Goal: Transaction & Acquisition: Purchase product/service

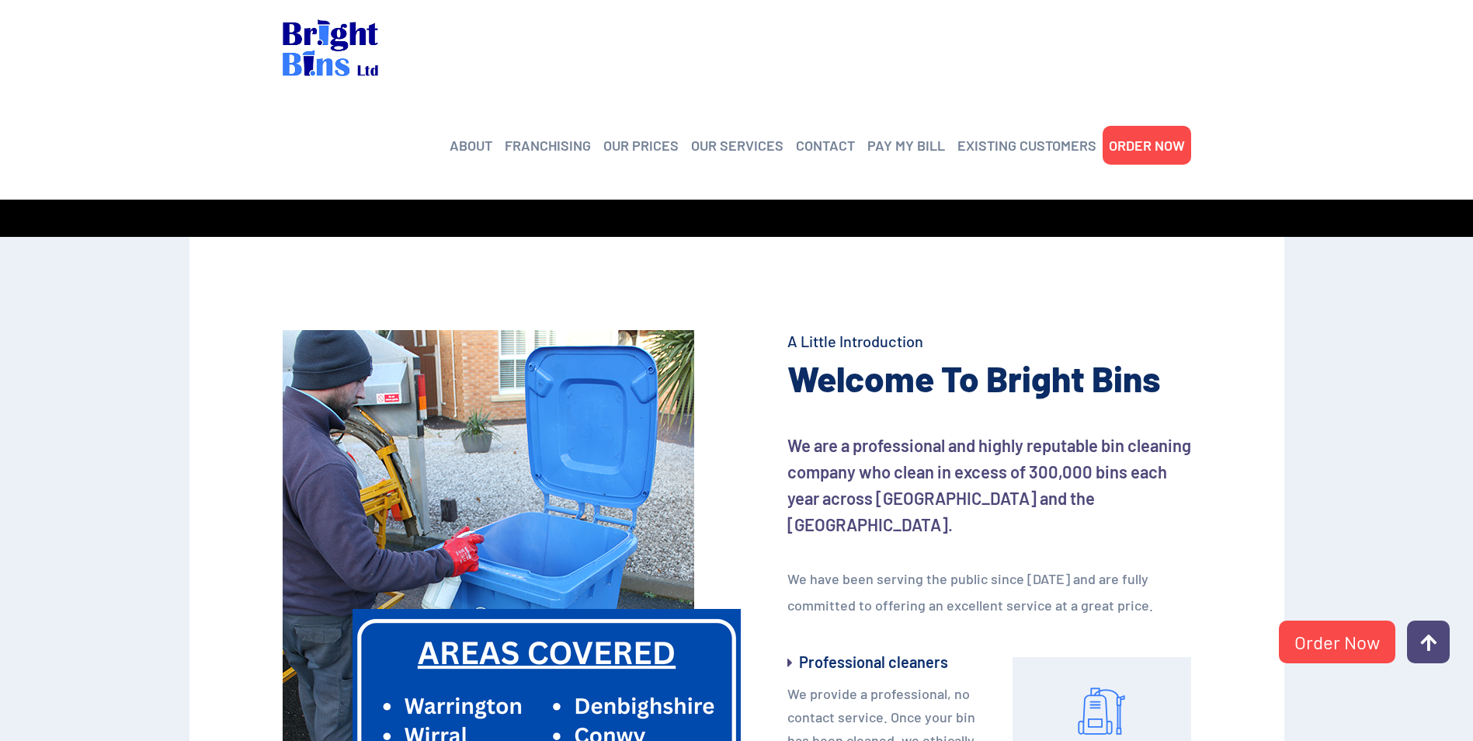
scroll to position [231, 0]
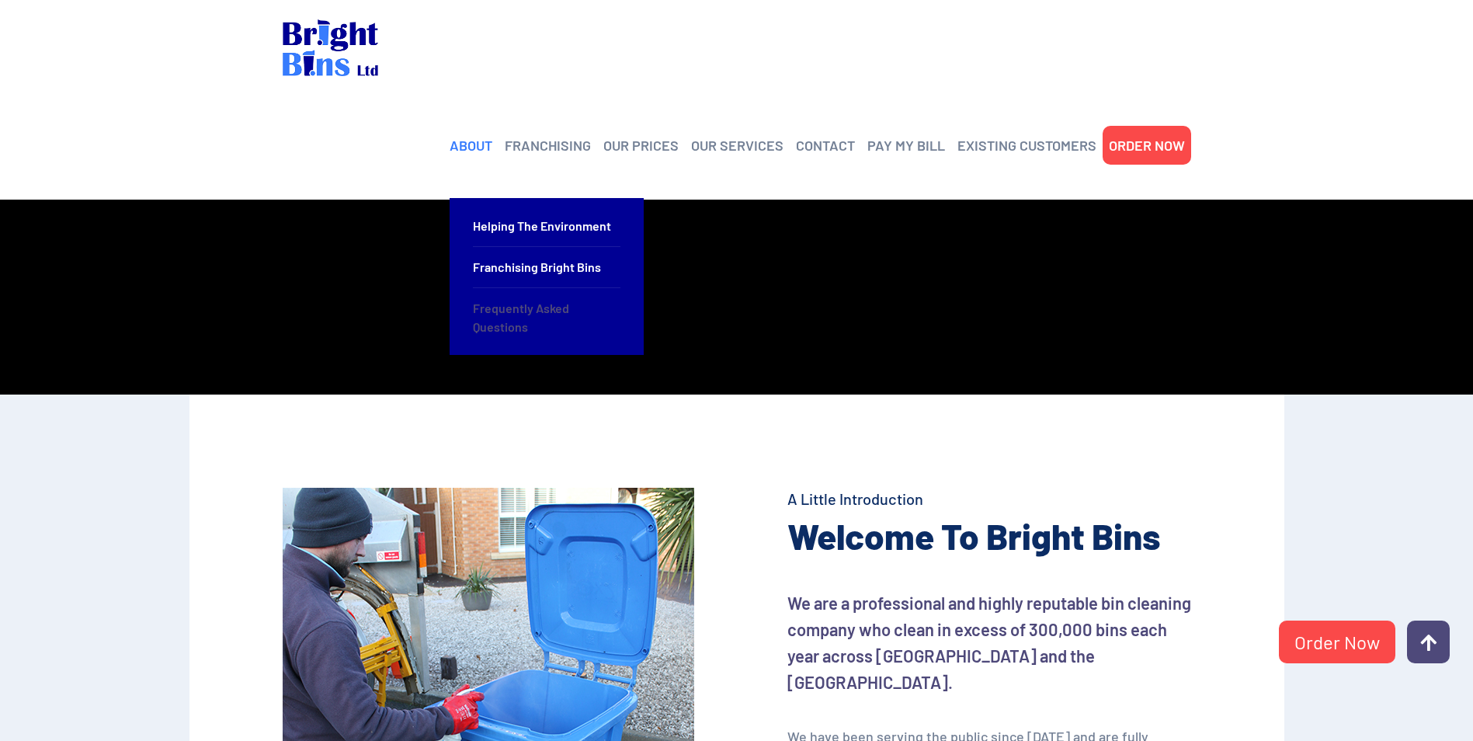
click at [529, 288] on link "Frequently Asked Questions" at bounding box center [546, 317] width 147 height 59
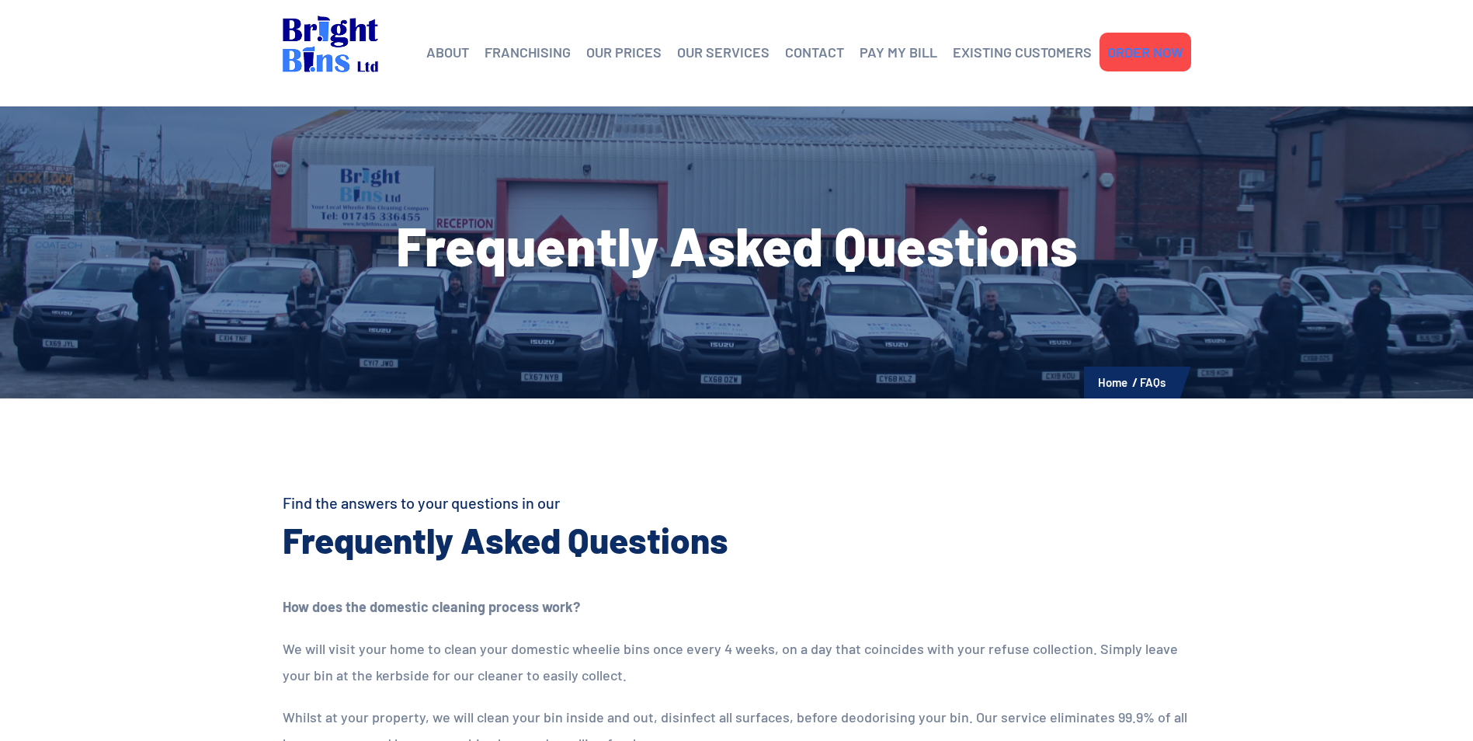
click at [1147, 59] on link "ORDER NOW" at bounding box center [1145, 51] width 76 height 23
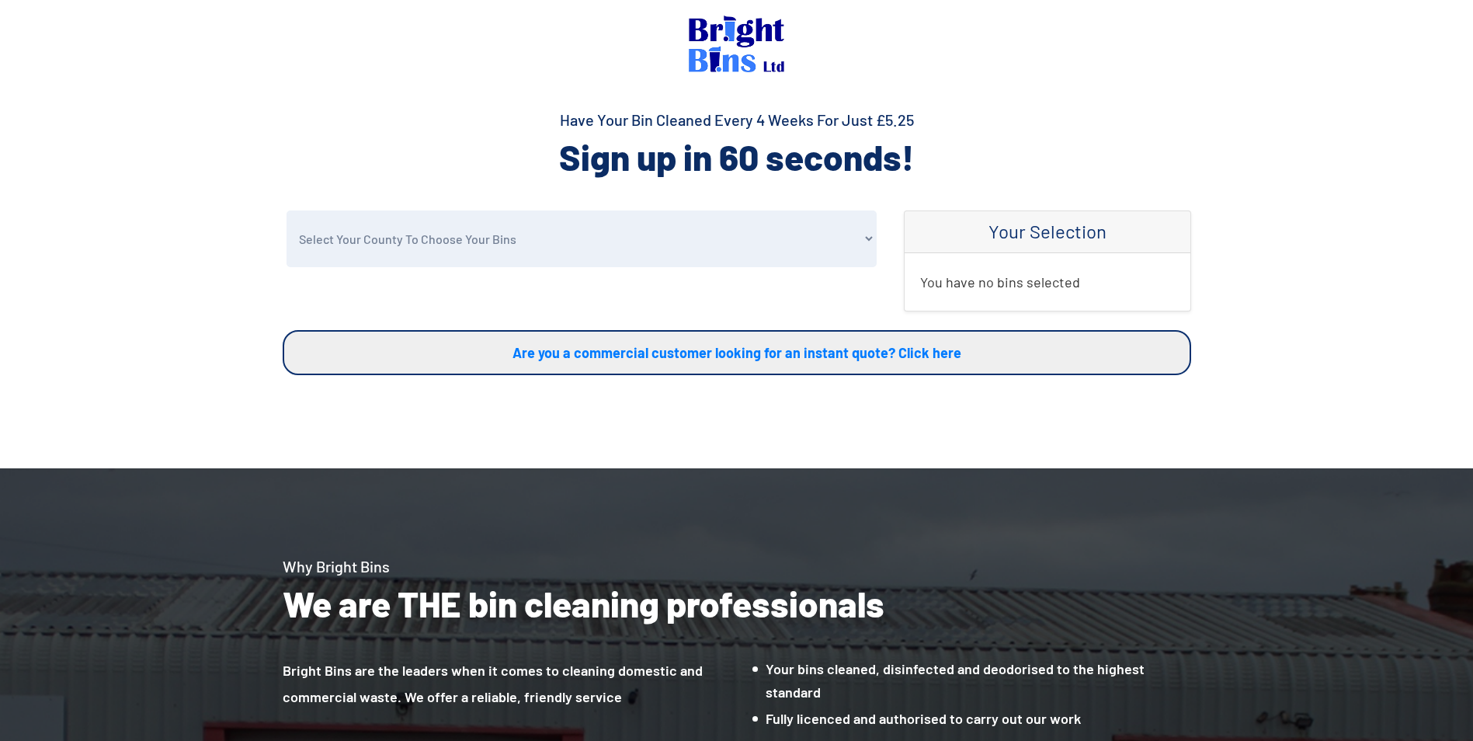
click at [865, 238] on select "Select Your County To Choose Your Bins Cheshire Conwy Denbighshire Flintshire S…" at bounding box center [581, 238] width 590 height 57
select select "Cheshire"
click at [286, 210] on select "Select Your County To Choose Your Bins Cheshire Conwy Denbighshire Flintshire S…" at bounding box center [581, 238] width 590 height 57
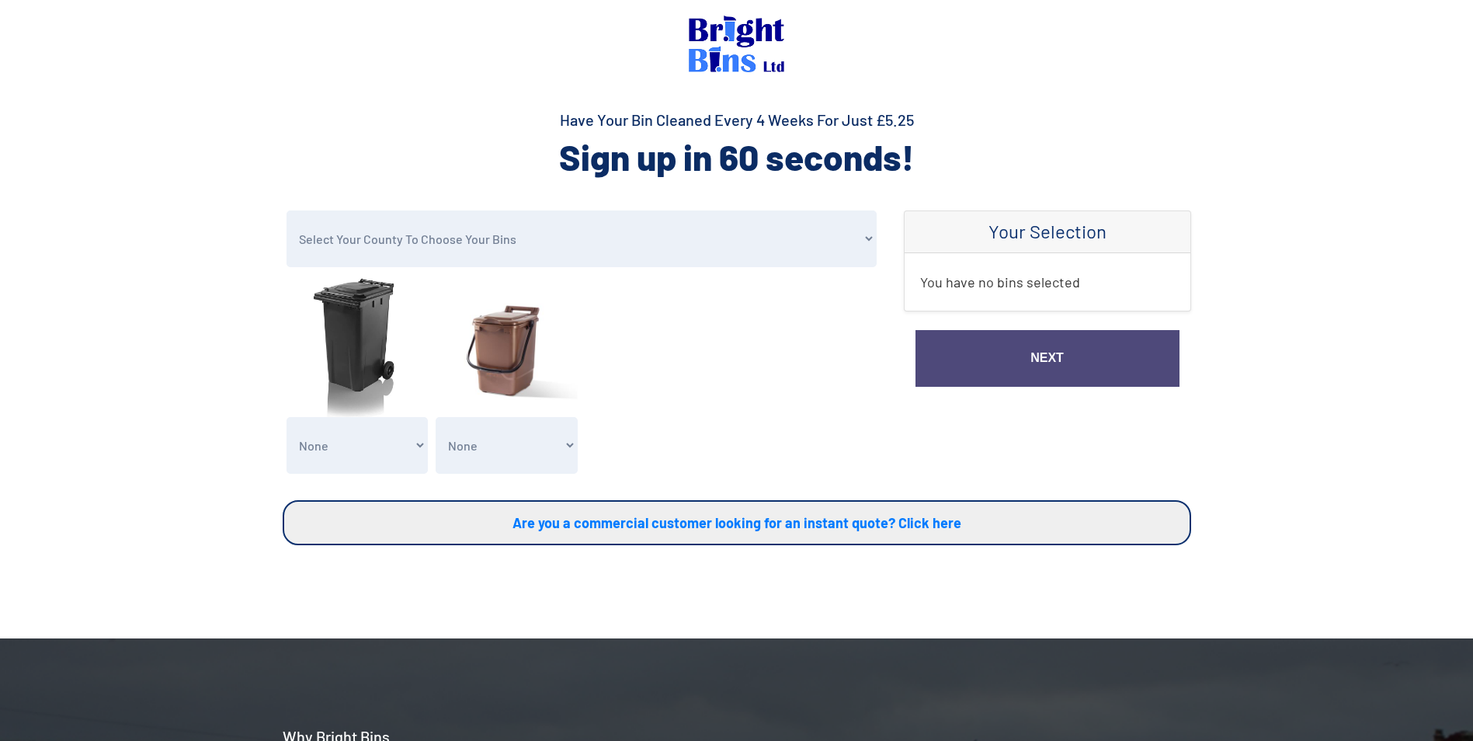
click at [422, 442] on select "None General Waste Bin - X1 (£5.25) General Waste Bin - X2 (£10.50) General Was…" at bounding box center [357, 445] width 142 height 57
select select "3"
click at [286, 417] on select "None General Waste Bin - X1 (£5.25) General Waste Bin - X2 (£10.50) General Was…" at bounding box center [357, 445] width 142 height 57
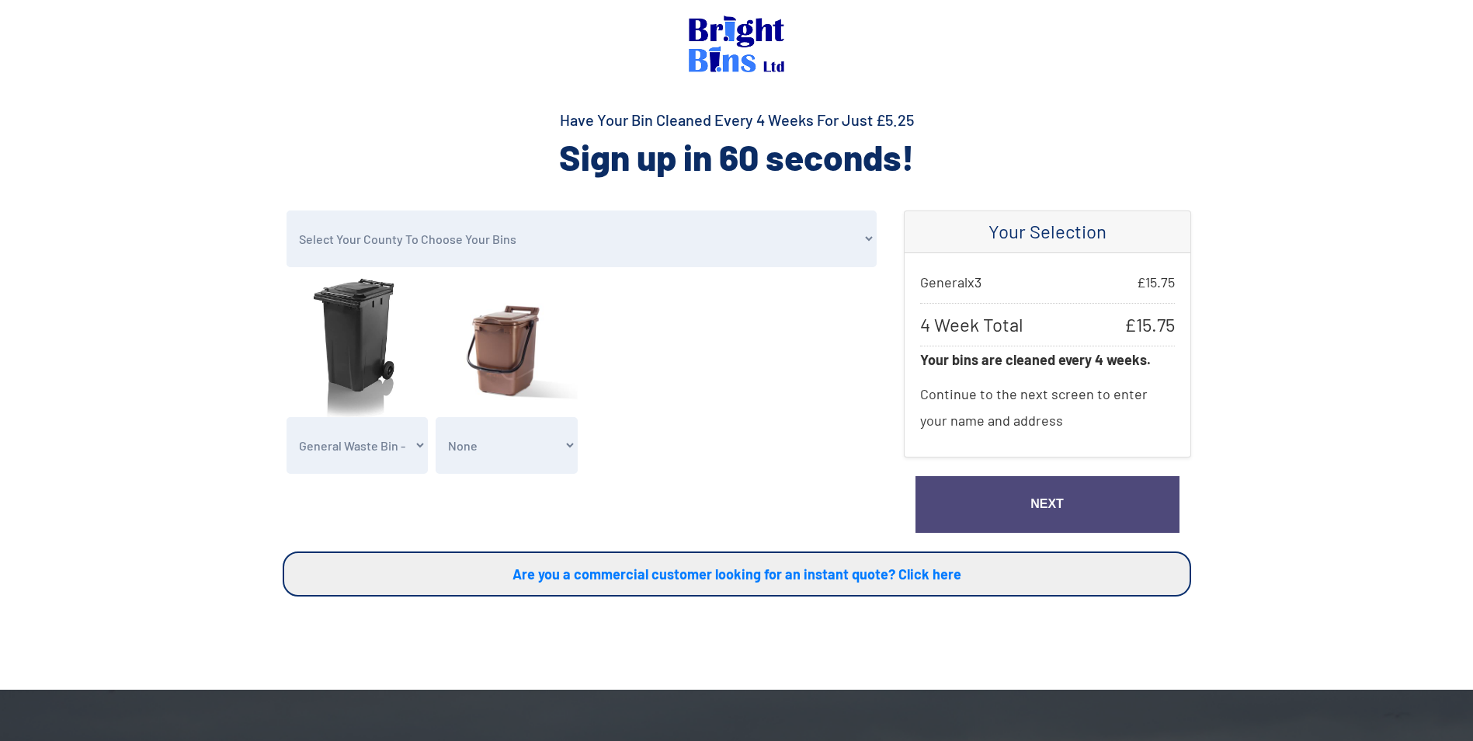
click at [571, 445] on select "None Clean my 1 Food Waste Bin - £2.00 Clean my 2 Food Waste Bins - £4.00 Clean…" at bounding box center [507, 445] width 142 height 57
select select "1"
click at [436, 417] on select "None Clean my 1 Food Waste Bin - £2.00 Clean my 2 Food Waste Bins - £4.00 Clean…" at bounding box center [507, 445] width 142 height 57
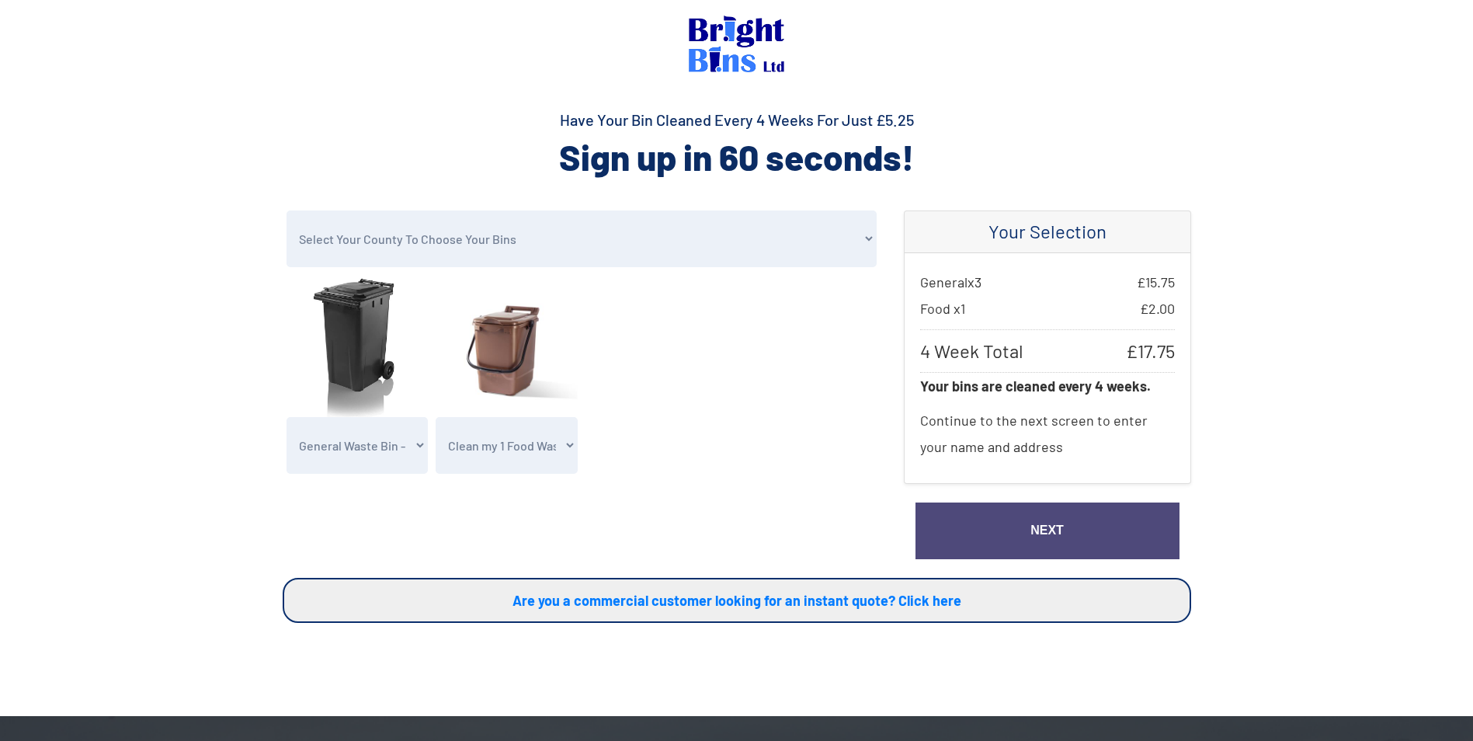
click at [1046, 530] on link "Next" at bounding box center [1047, 530] width 264 height 57
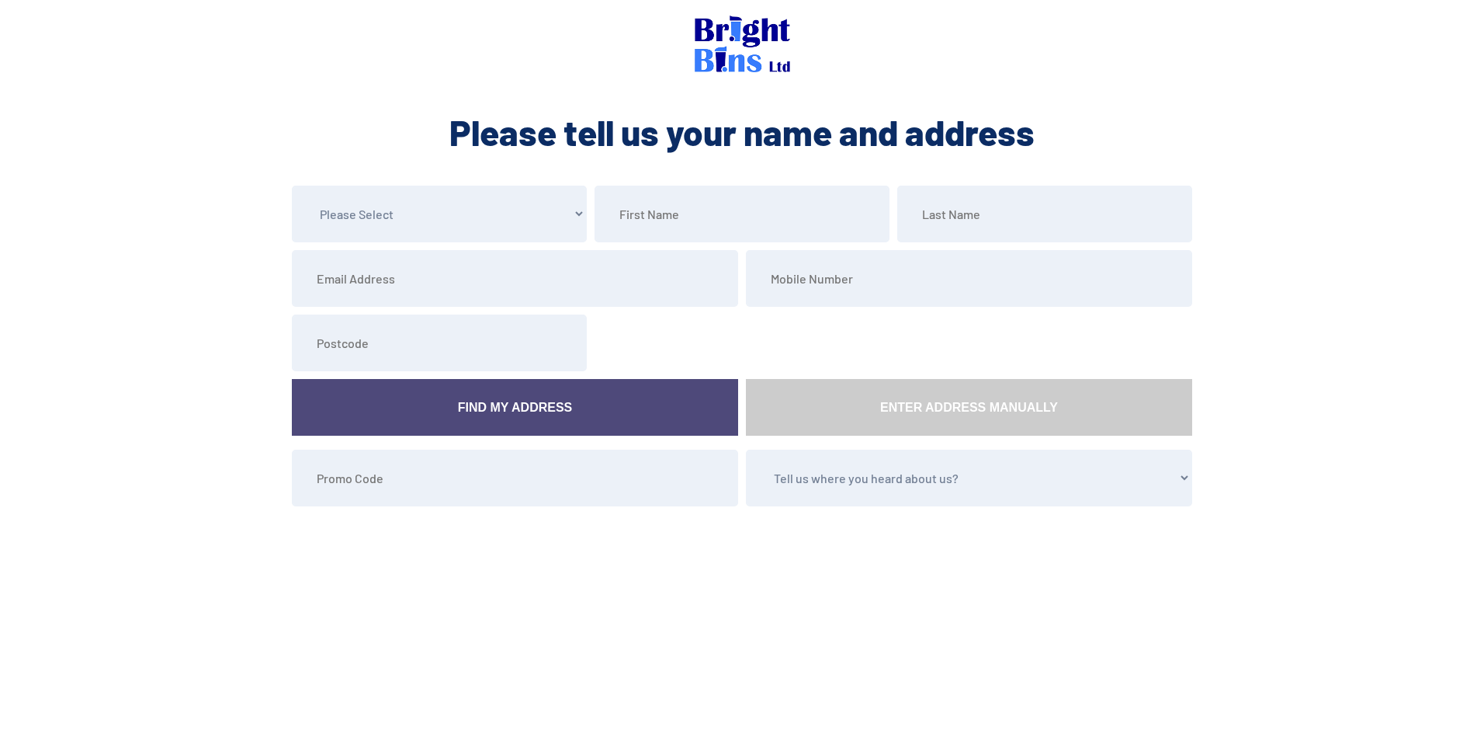
click at [576, 212] on select "Please Select Mr Mrs Miss Ms Dr Other" at bounding box center [439, 214] width 295 height 57
select select "Mr"
click at [292, 186] on select "Please Select Mr Mrs Miss Ms Dr Other" at bounding box center [439, 214] width 295 height 57
click at [754, 209] on input "text" at bounding box center [742, 214] width 295 height 57
type input "Michael"
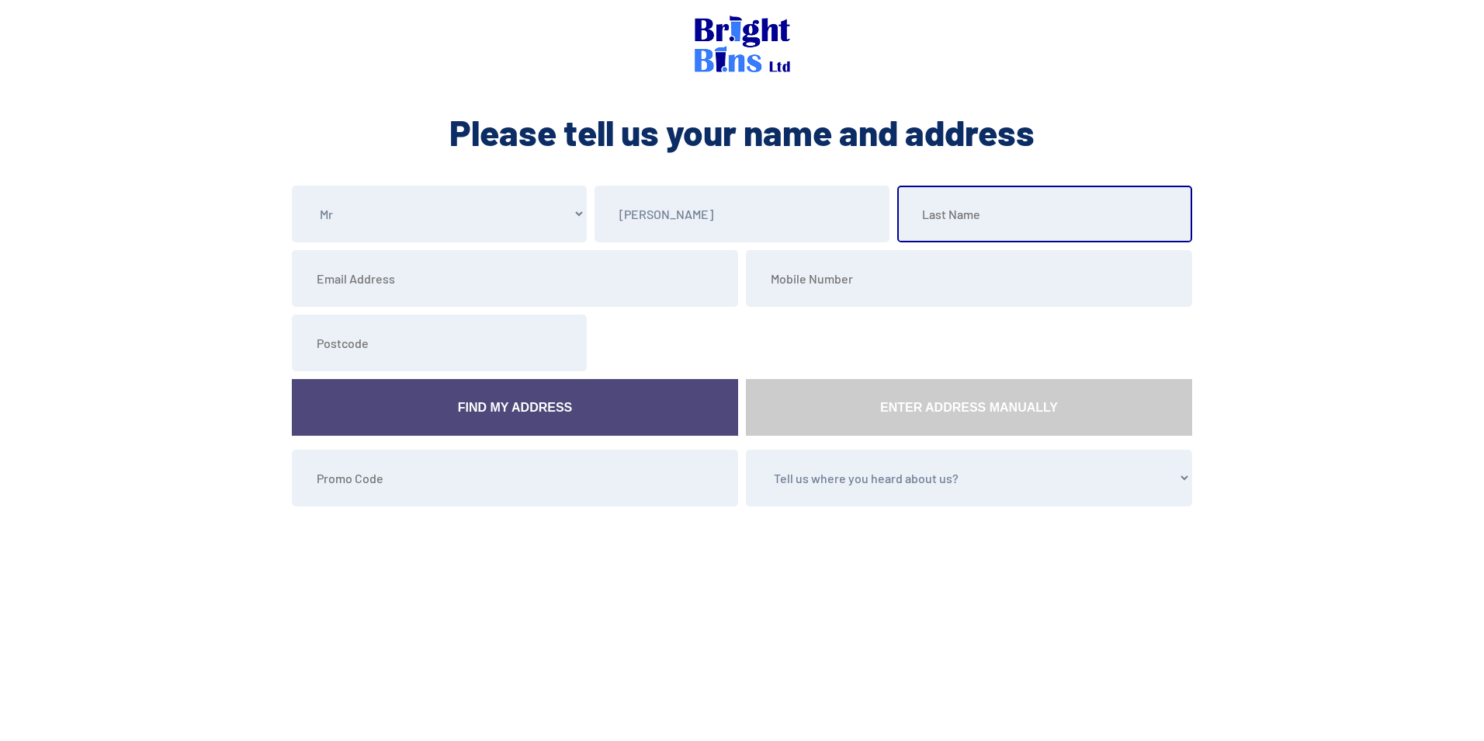
type input "Hamilton"
type input "mike@michaelandirene.co.uk"
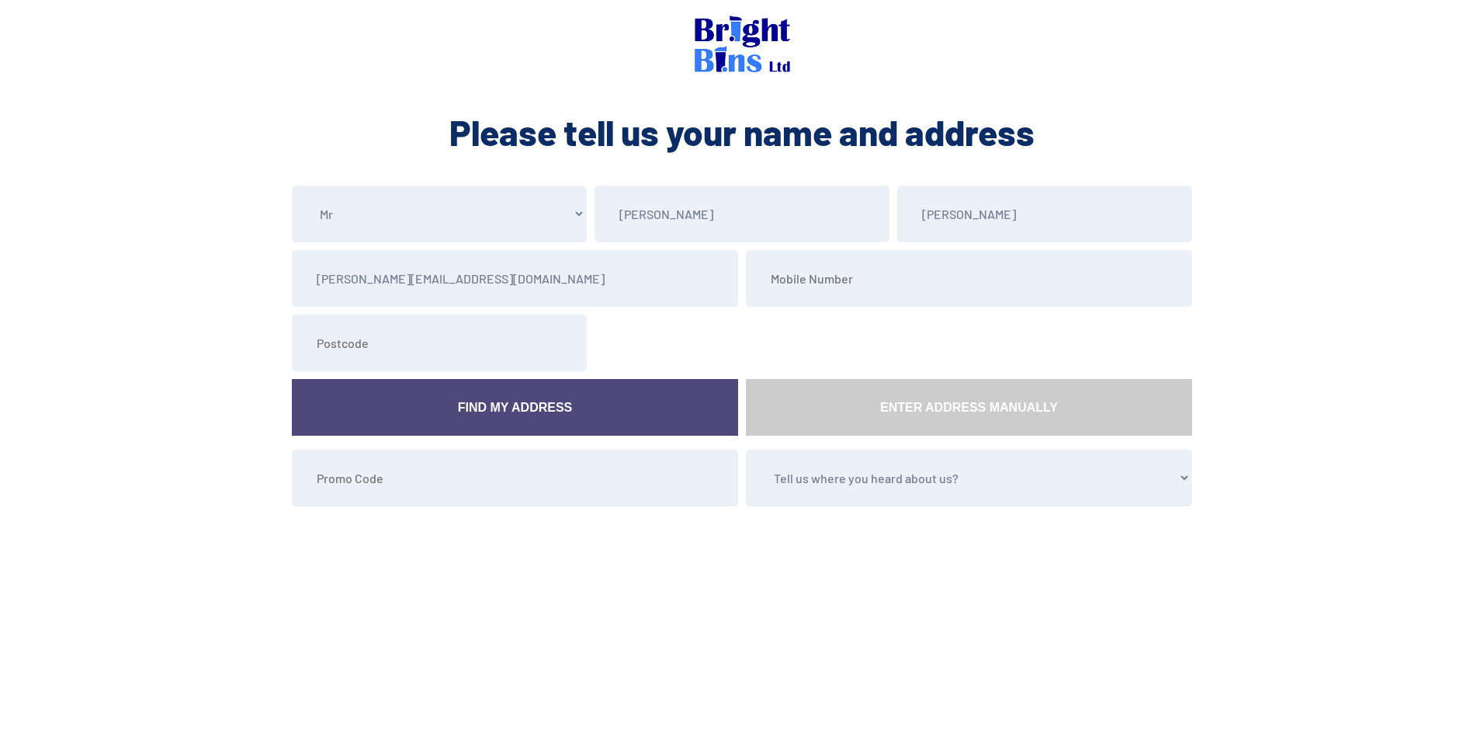
type input "07970562234"
type input "CH66 1QE"
click at [547, 410] on link "Find My Address" at bounding box center [515, 407] width 446 height 57
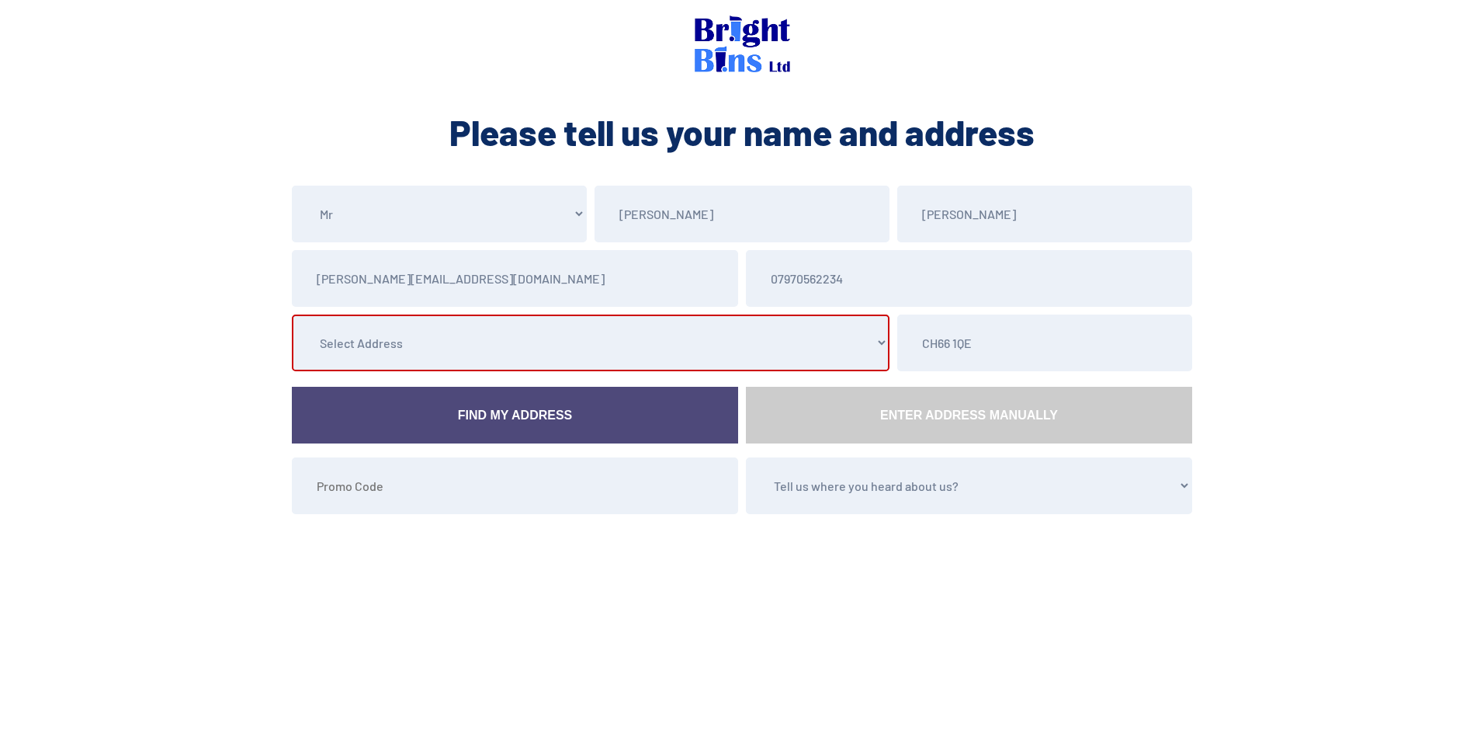
click at [501, 341] on select "Select Address 36 Chester Road, , , , Childer Thornton, Ellesmere Port, Merseys…" at bounding box center [591, 342] width 598 height 57
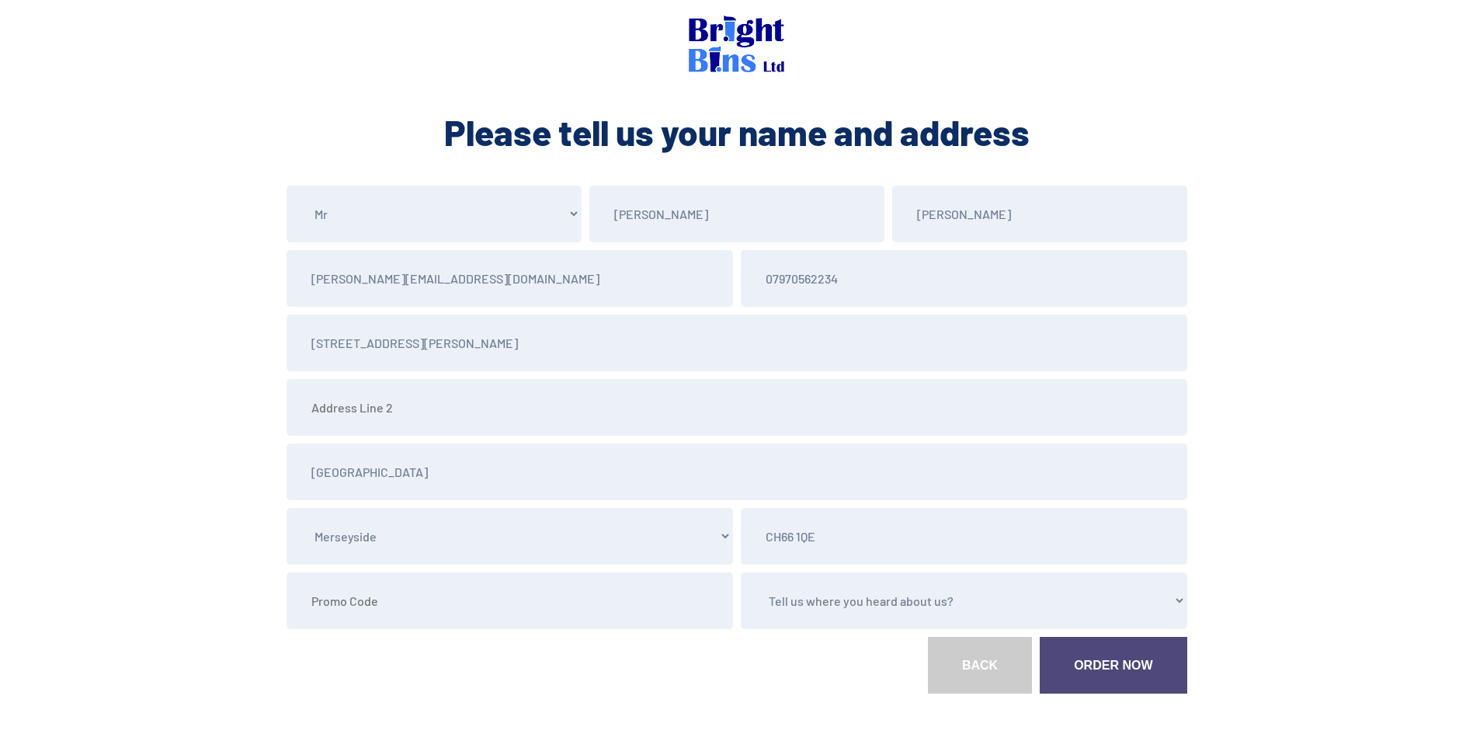
click at [722, 536] on select "County Cheshire Conwy Denbighshire Flintshire Shropshire Wirral Merseyside Wrex…" at bounding box center [509, 536] width 446 height 57
select select "Cheshire"
click at [286, 508] on select "County Cheshire Conwy Denbighshire Flintshire Shropshire Wirral Merseyside Wrex…" at bounding box center [509, 536] width 446 height 57
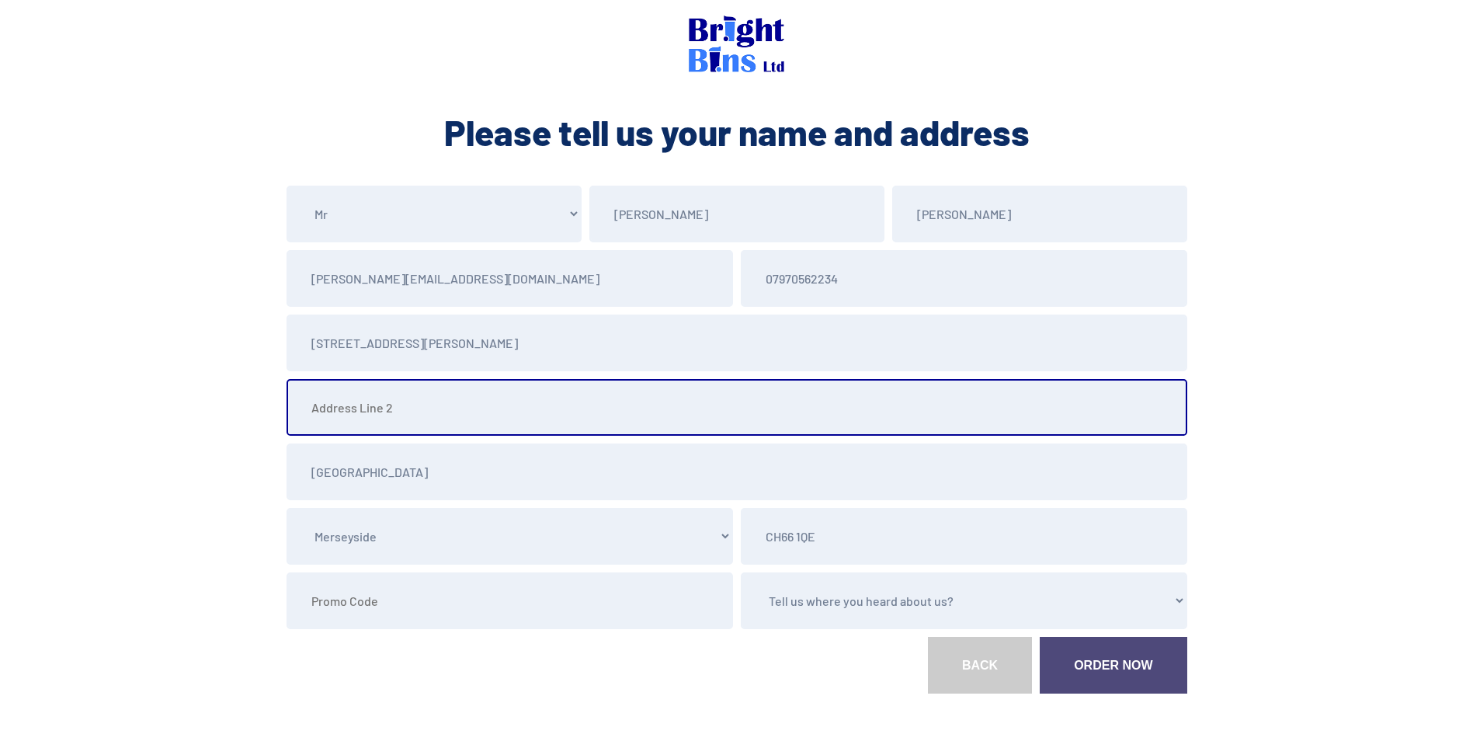
click at [402, 408] on input "text" at bounding box center [736, 407] width 901 height 57
type input "Childer Thornton"
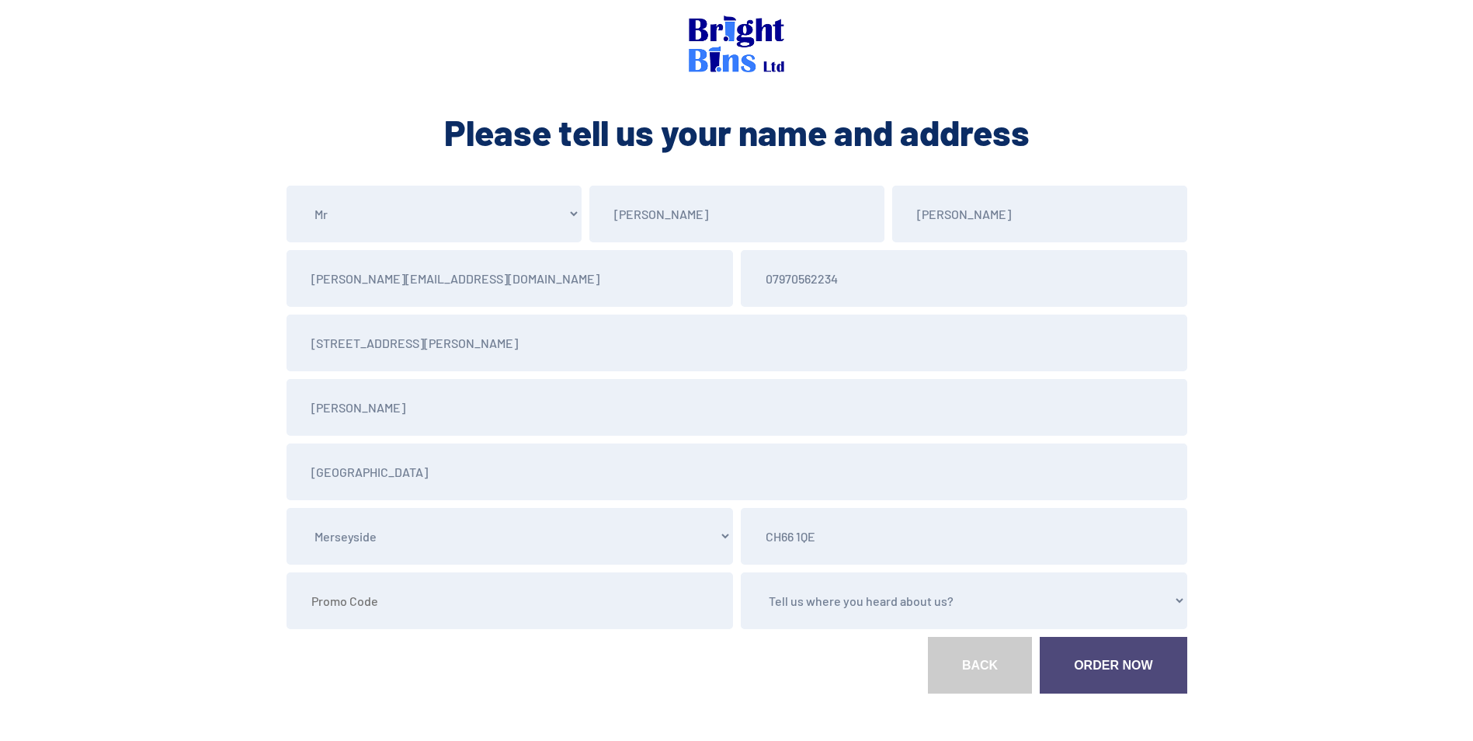
click at [1113, 662] on link "Order Now" at bounding box center [1112, 665] width 147 height 57
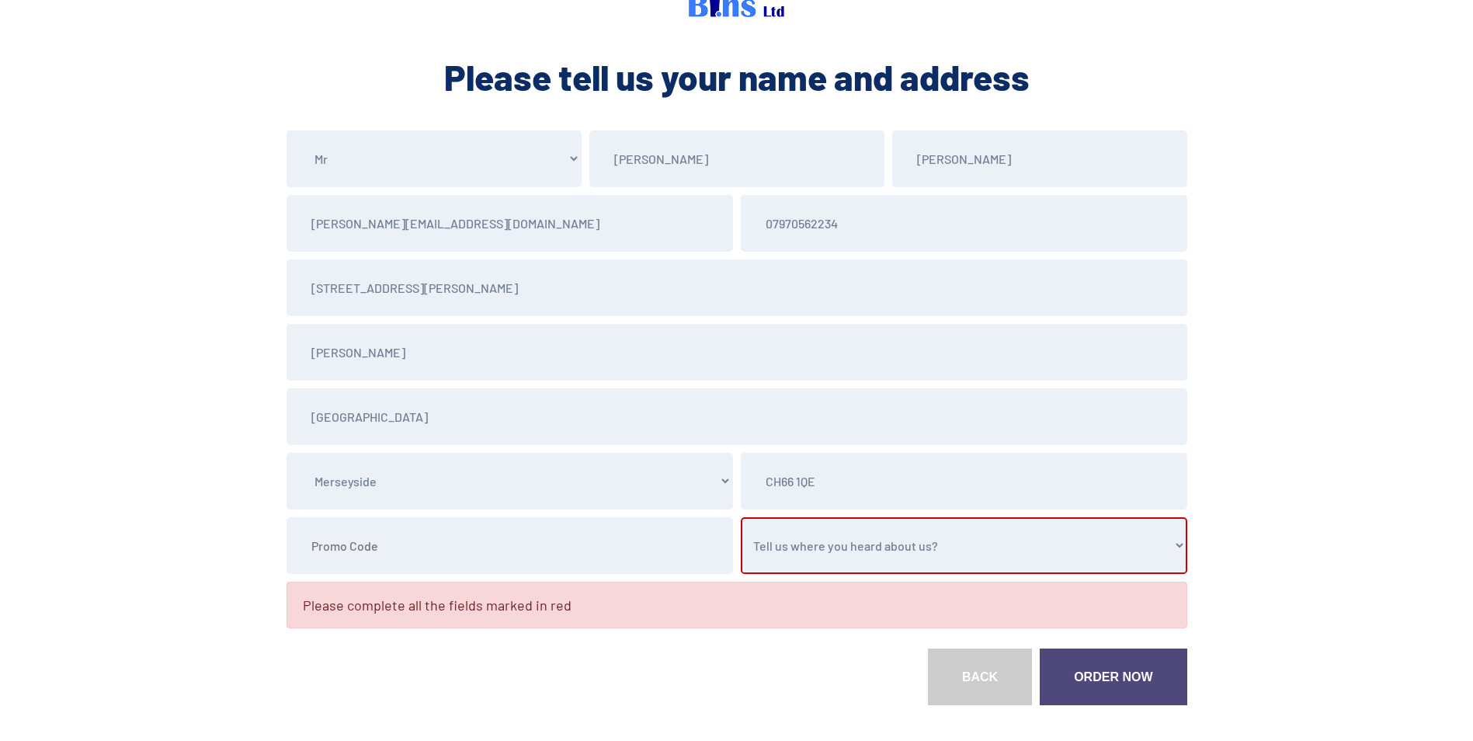
scroll to position [78, 0]
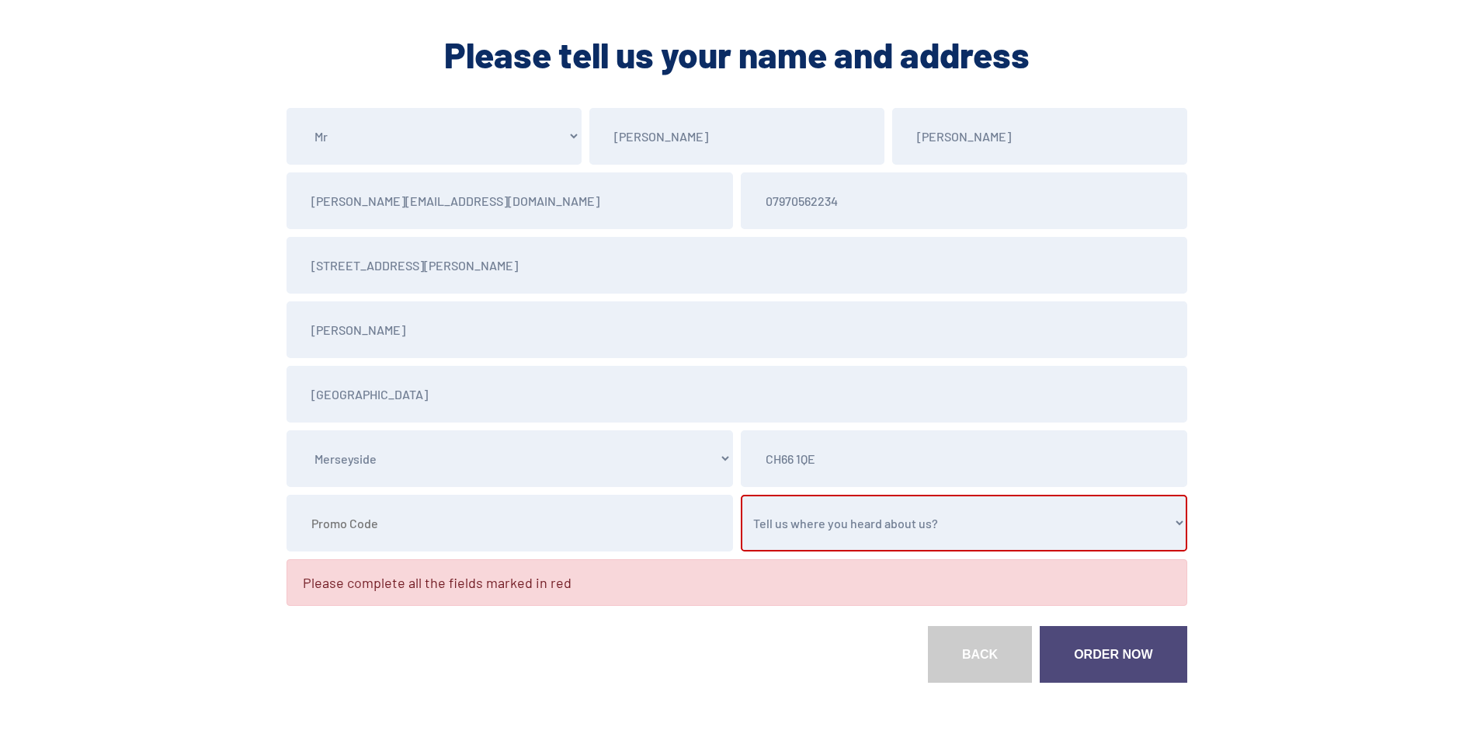
click at [1177, 521] on select "Tell us where you heard about us? Word of Mouth Leaflet Sticker On Bin Spoke To…" at bounding box center [964, 523] width 446 height 57
select select "Google"
click at [741, 495] on select "Tell us where you heard about us? Word of Mouth Leaflet Sticker On Bin Spoke To…" at bounding box center [964, 523] width 446 height 57
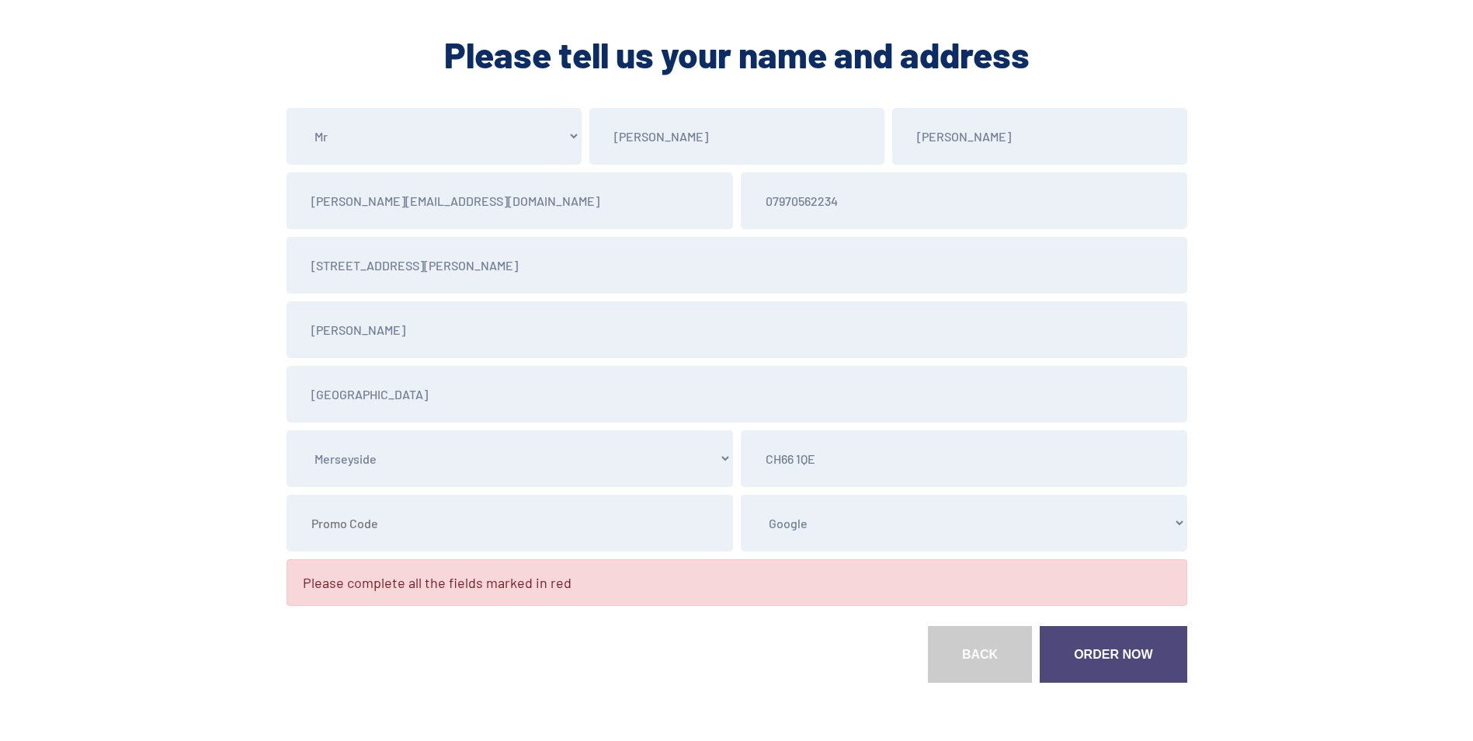
click at [1109, 647] on link "Order Now" at bounding box center [1112, 654] width 147 height 57
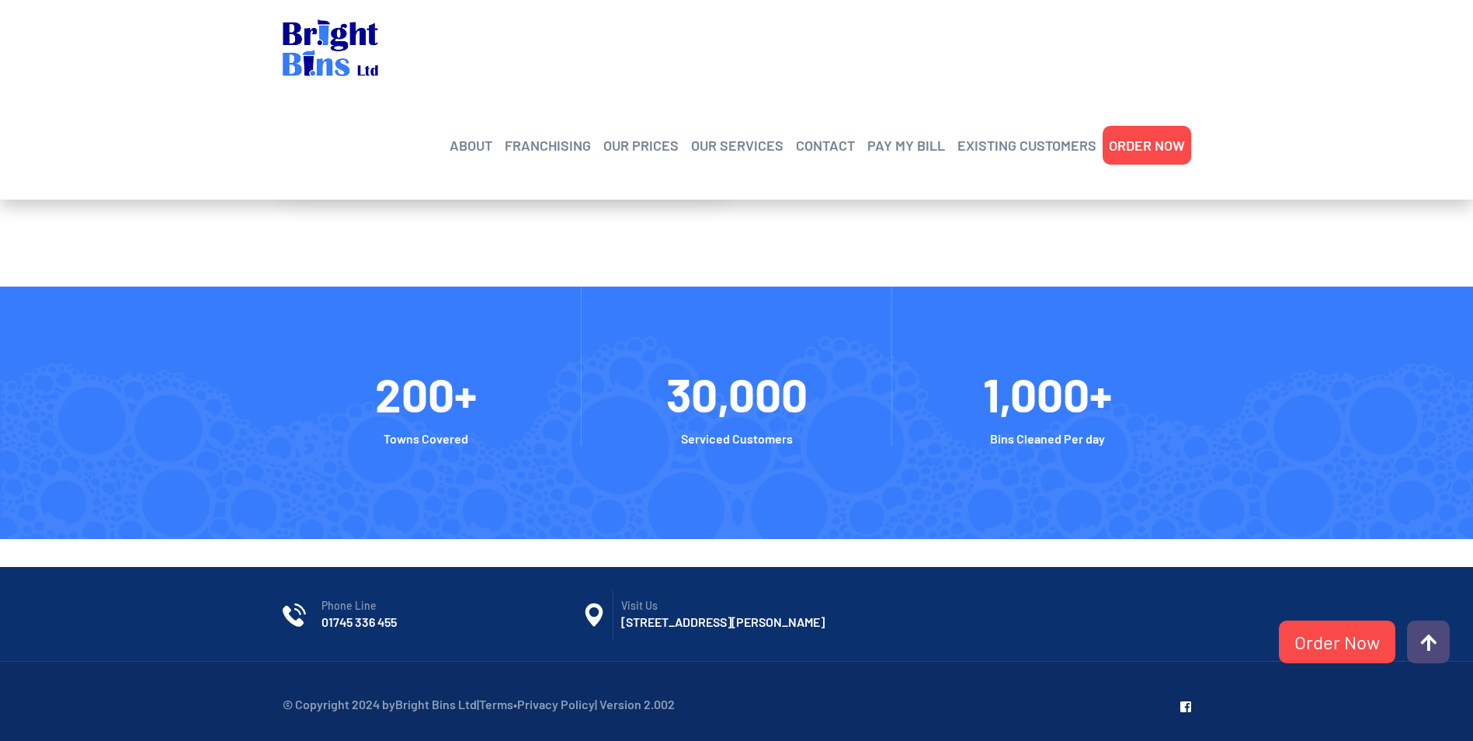
scroll to position [3491, 0]
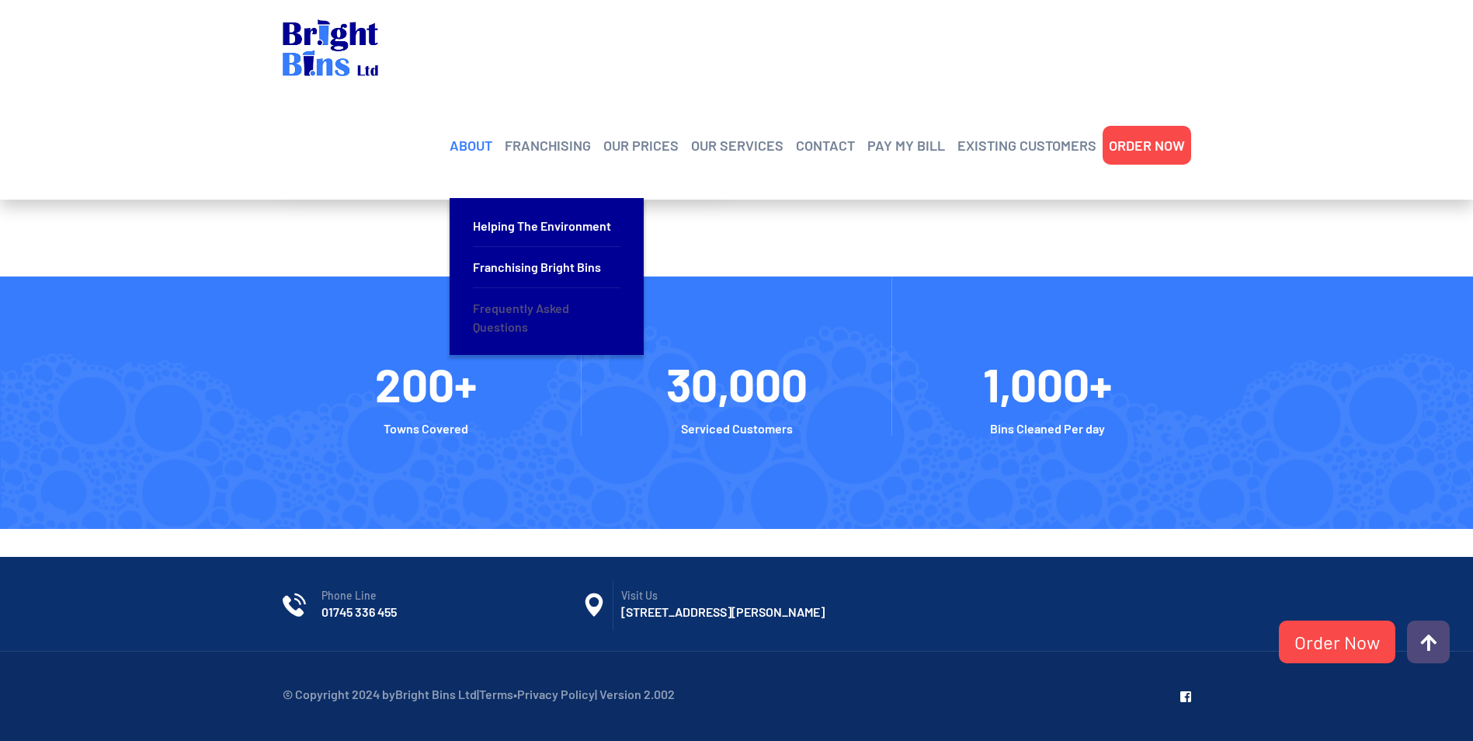
click at [519, 288] on link "Frequently Asked Questions" at bounding box center [546, 317] width 147 height 59
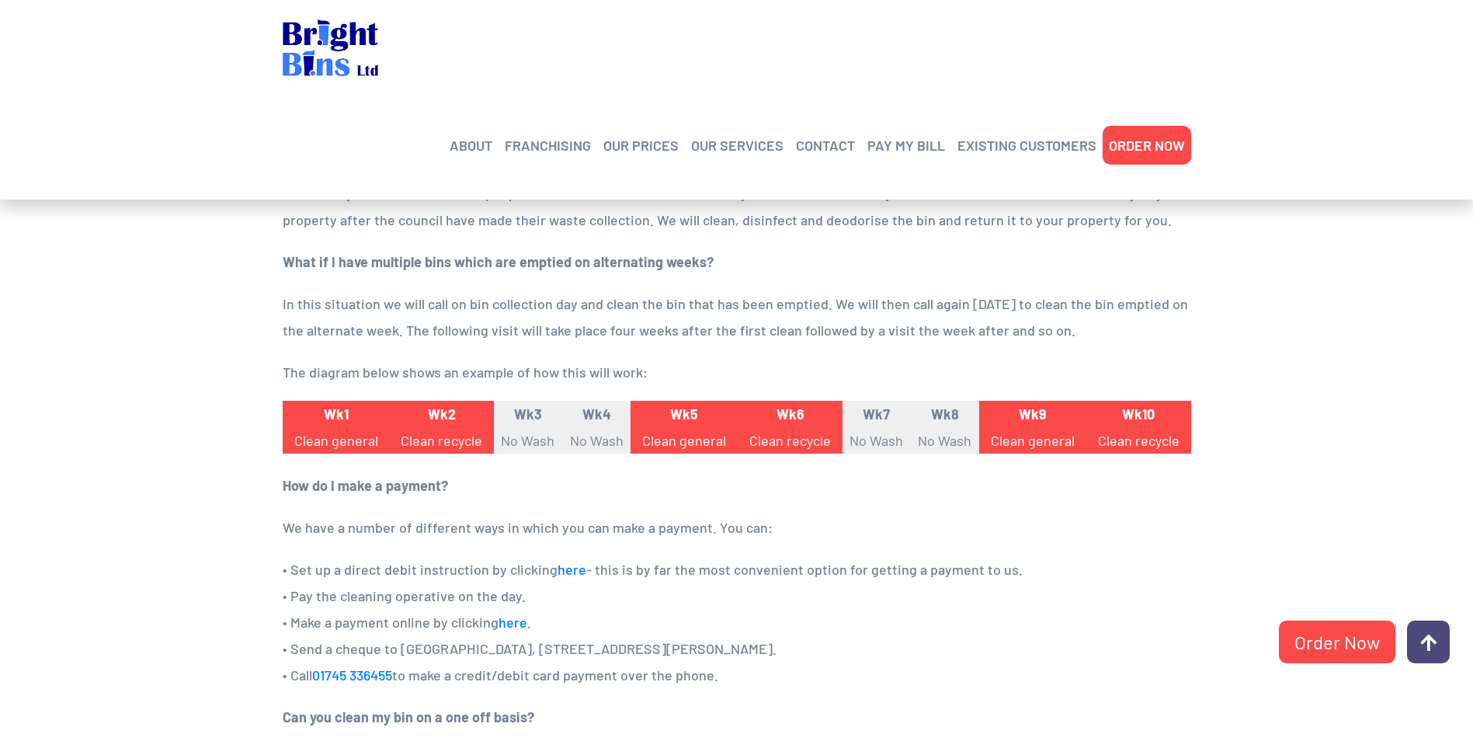
scroll to position [932, 0]
